Goal: Check status: Check status

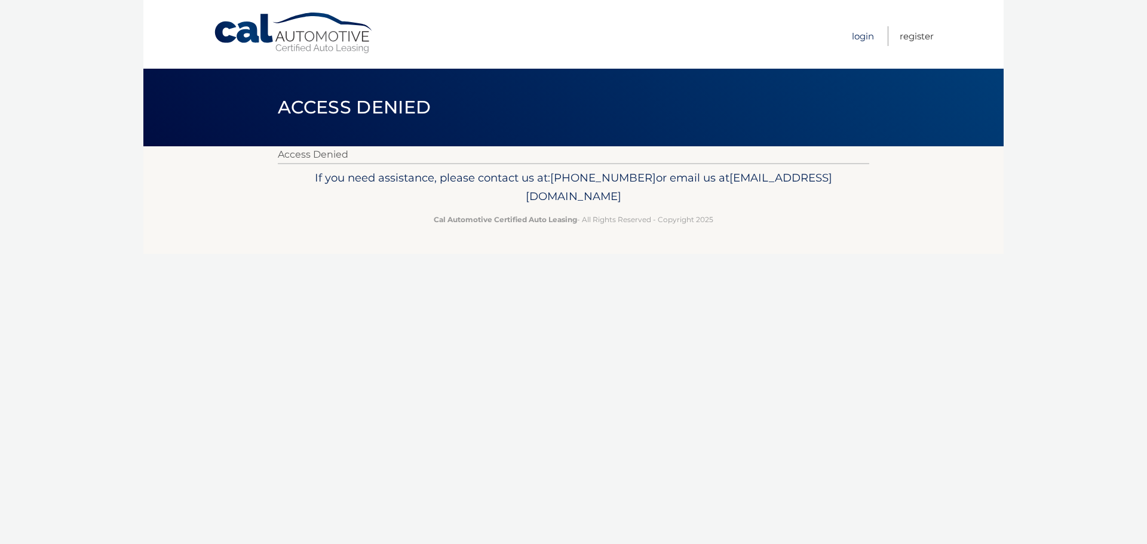
click at [868, 34] on link "Login" at bounding box center [863, 36] width 22 height 20
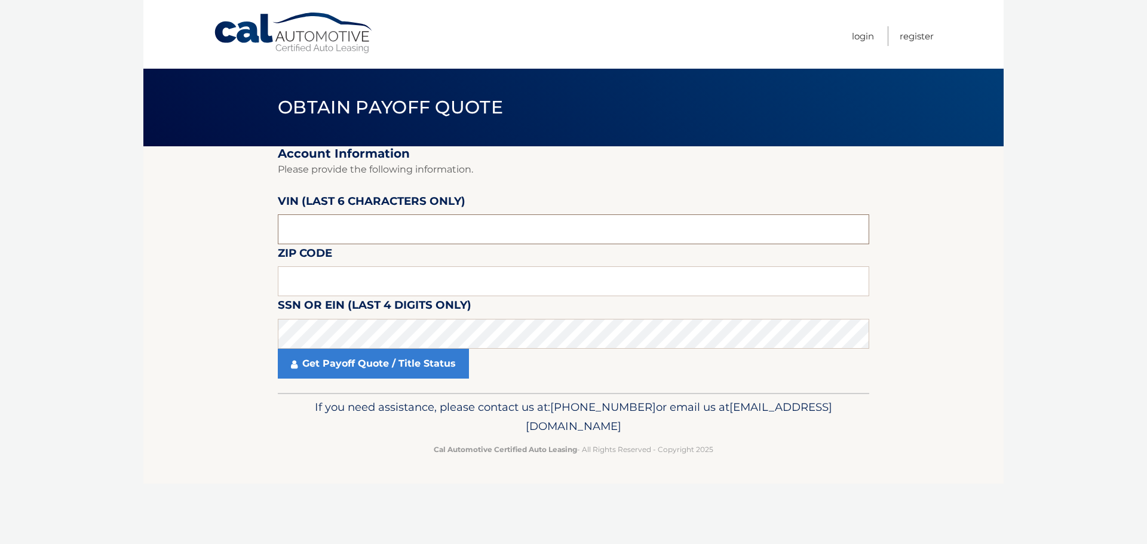
click at [291, 232] on input "text" at bounding box center [573, 229] width 591 height 30
click at [284, 230] on input "text" at bounding box center [573, 229] width 591 height 30
click at [300, 282] on input "text" at bounding box center [573, 281] width 591 height 30
type input "07446"
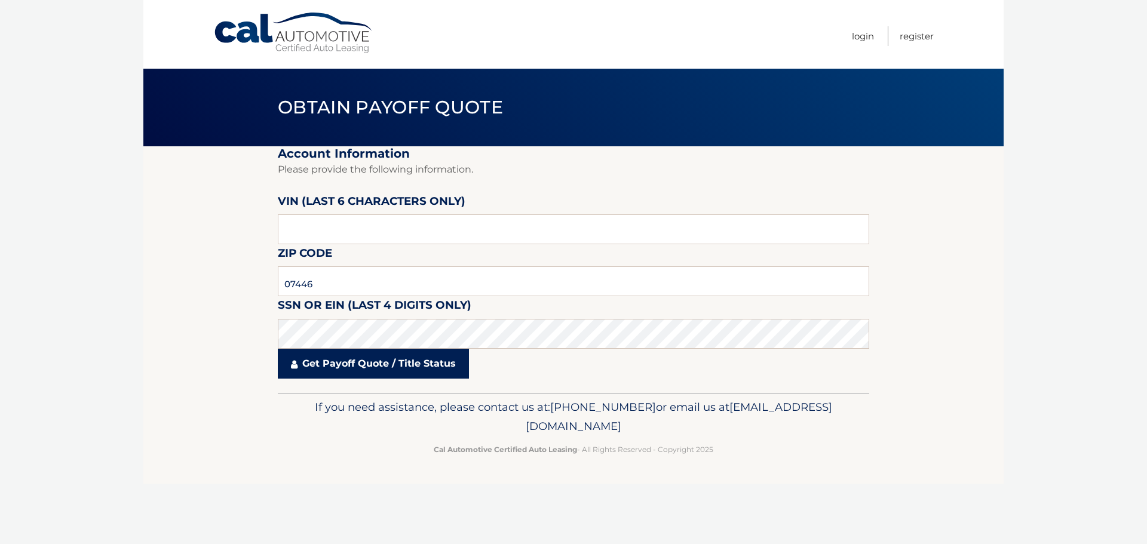
click at [384, 367] on link "Get Payoff Quote / Title Status" at bounding box center [373, 364] width 191 height 30
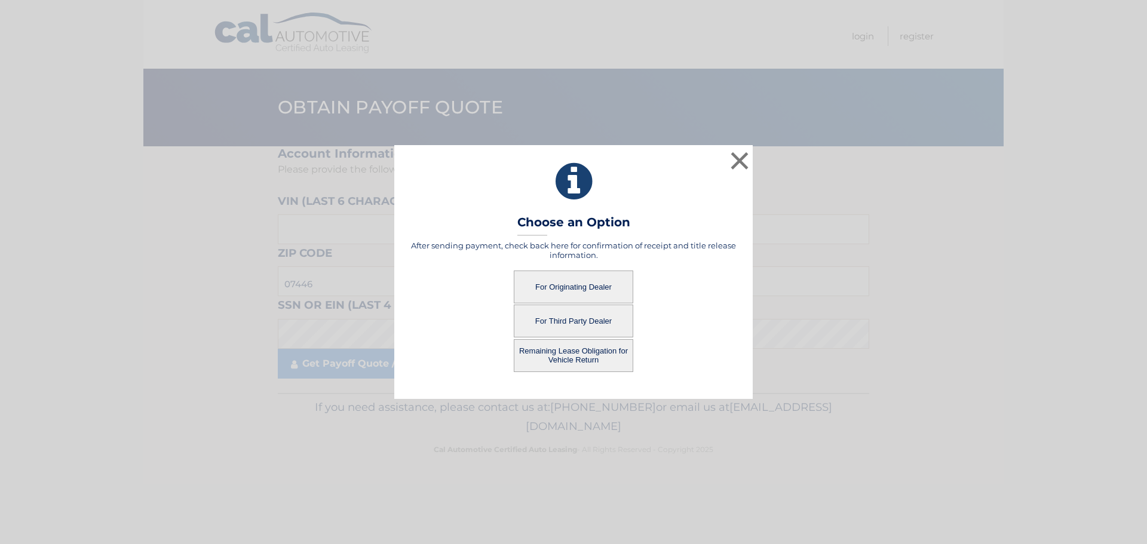
click at [566, 320] on button "For Third Party Dealer" at bounding box center [573, 321] width 119 height 33
click at [587, 321] on button "For Third Party Dealer" at bounding box center [573, 321] width 119 height 33
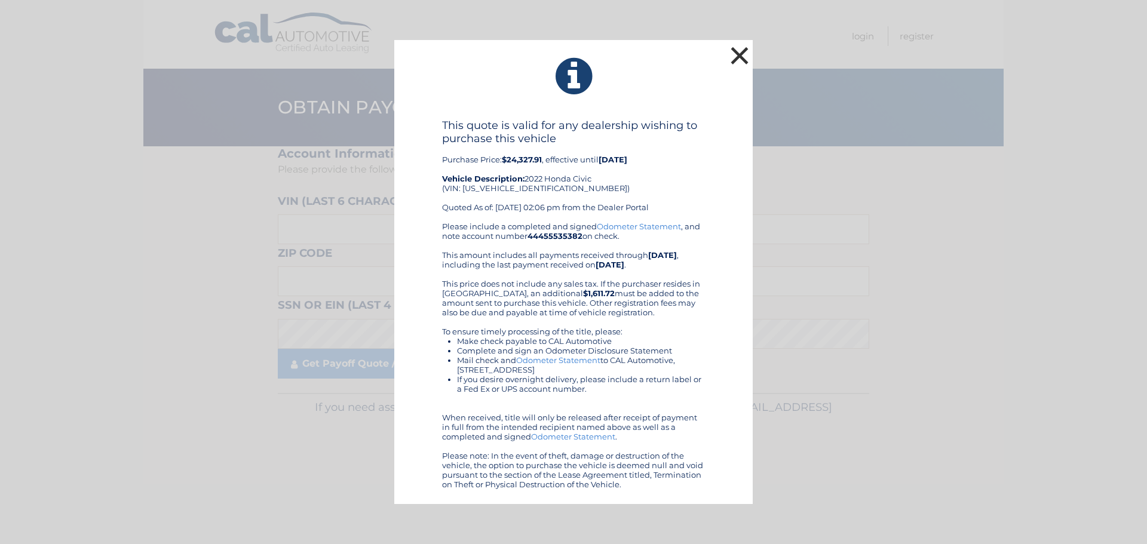
click at [741, 53] on button "×" at bounding box center [739, 56] width 24 height 24
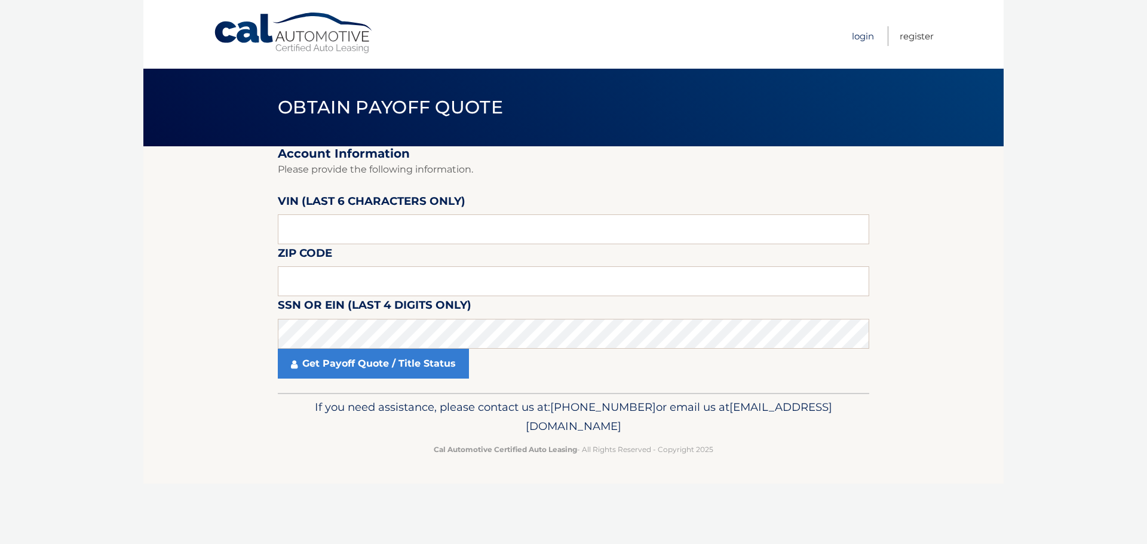
click at [855, 34] on link "Login" at bounding box center [863, 36] width 22 height 20
click at [348, 230] on input "text" at bounding box center [573, 229] width 591 height 30
click at [296, 231] on input "text" at bounding box center [573, 229] width 591 height 30
click at [302, 277] on input "text" at bounding box center [573, 281] width 591 height 30
type input "07446"
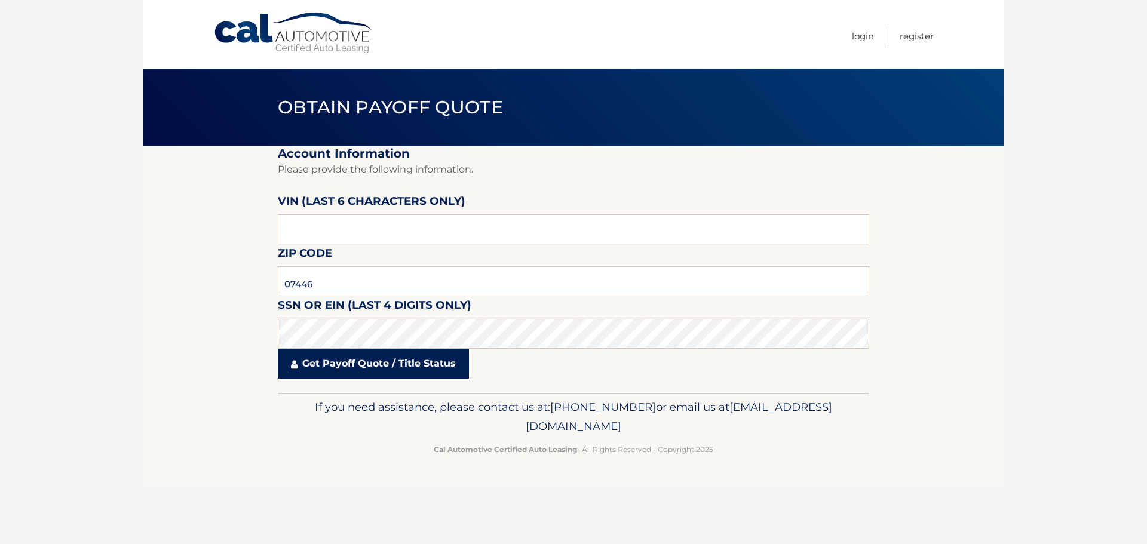
click at [422, 369] on link "Get Payoff Quote / Title Status" at bounding box center [373, 364] width 191 height 30
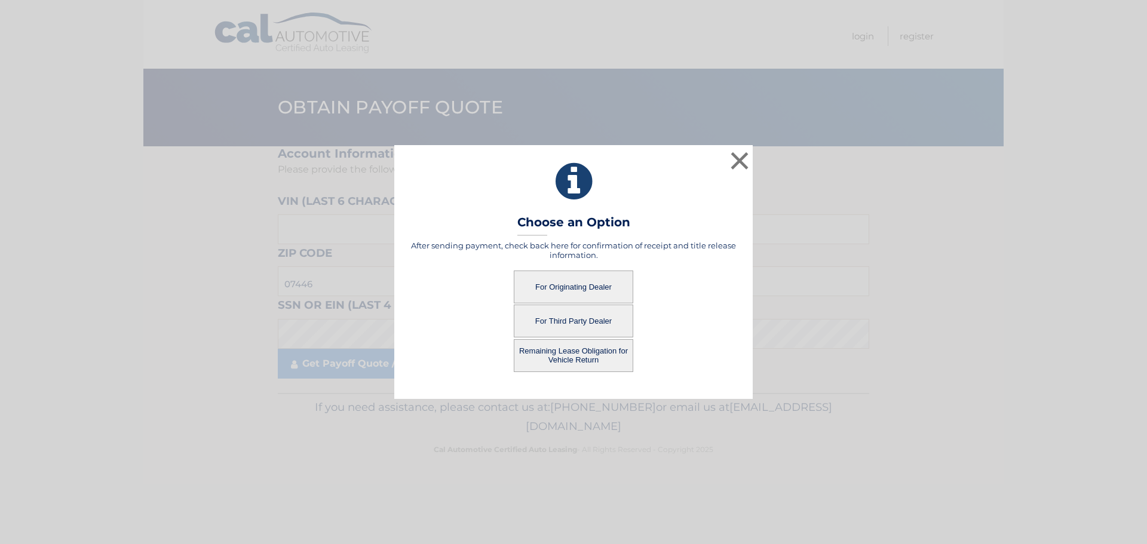
click at [572, 283] on button "For Originating Dealer" at bounding box center [573, 287] width 119 height 33
click at [590, 287] on button "For Originating Dealer" at bounding box center [573, 287] width 119 height 33
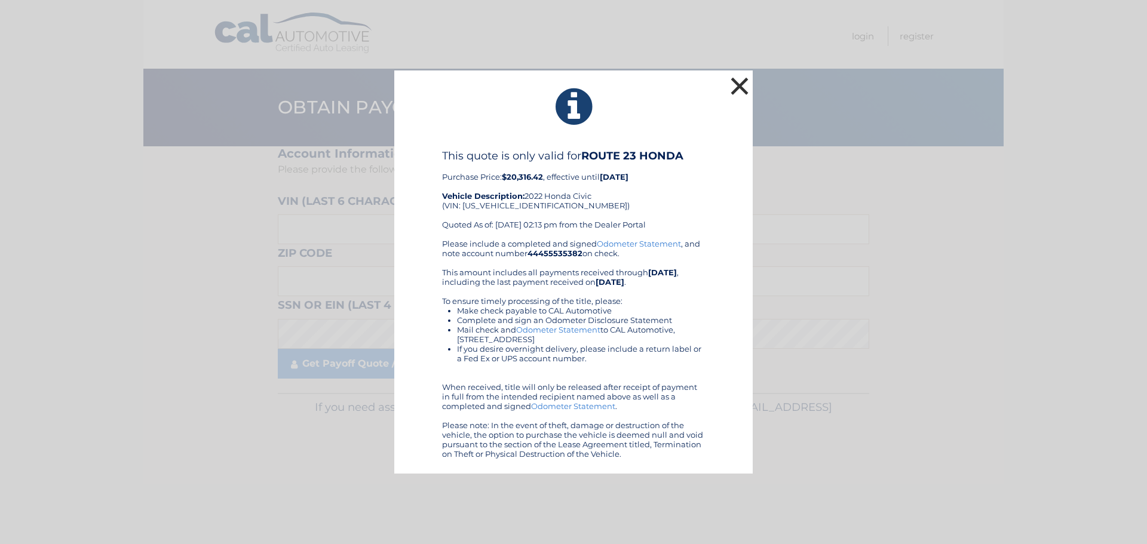
click at [737, 87] on button "×" at bounding box center [739, 86] width 24 height 24
